Goal: Task Accomplishment & Management: Manage account settings

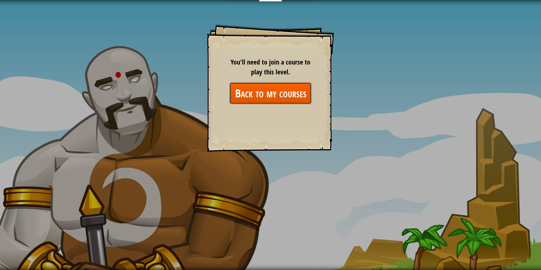
click at [262, 98] on link "Back to my courses" at bounding box center [271, 93] width 82 height 22
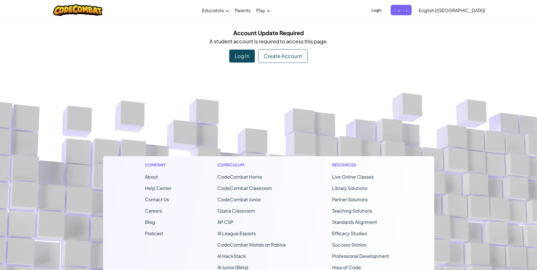
click at [248, 56] on div "Log In" at bounding box center [241, 56] width 25 height 13
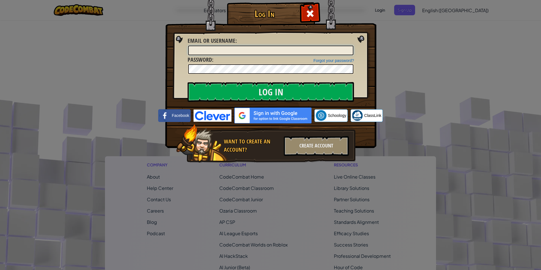
type input "[EMAIL_ADDRESS][DOMAIN_NAME]"
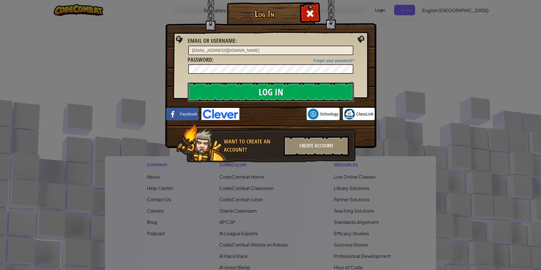
click at [255, 95] on input "Log In" at bounding box center [271, 92] width 167 height 20
